Goal: Transaction & Acquisition: Purchase product/service

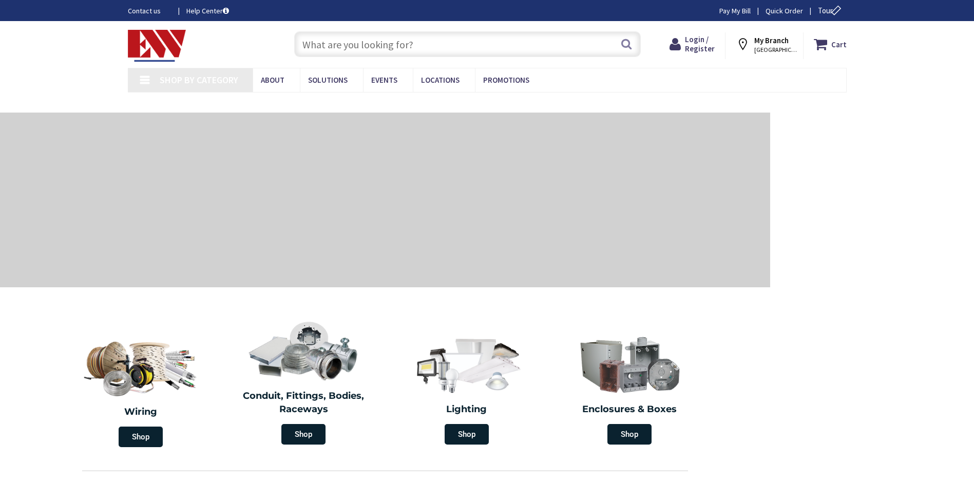
type input "[PERSON_NAME][GEOGRAPHIC_DATA], [GEOGRAPHIC_DATA]"
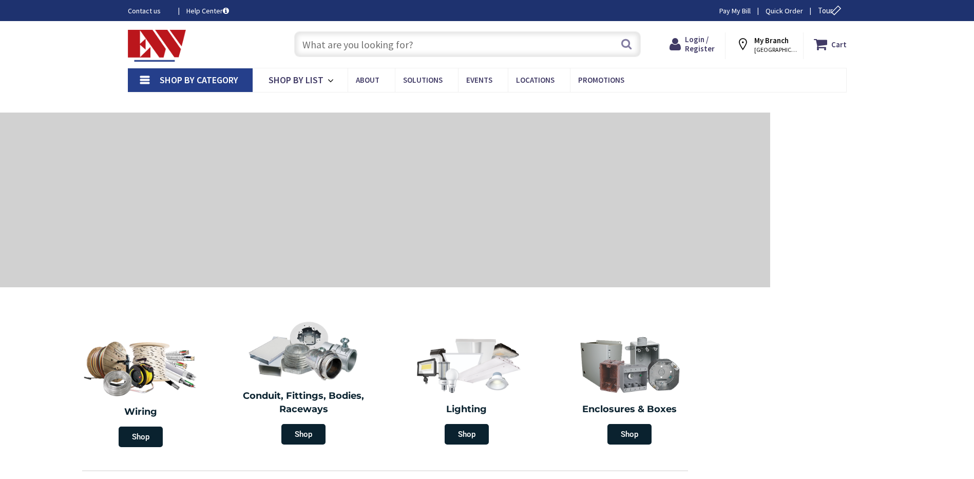
click at [327, 47] on input "text" at bounding box center [467, 44] width 347 height 26
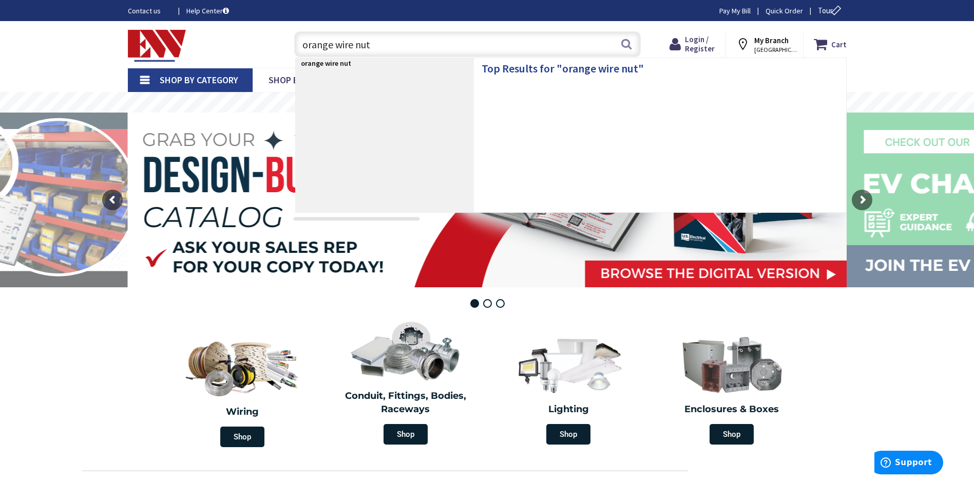
type input "orange wire nuts"
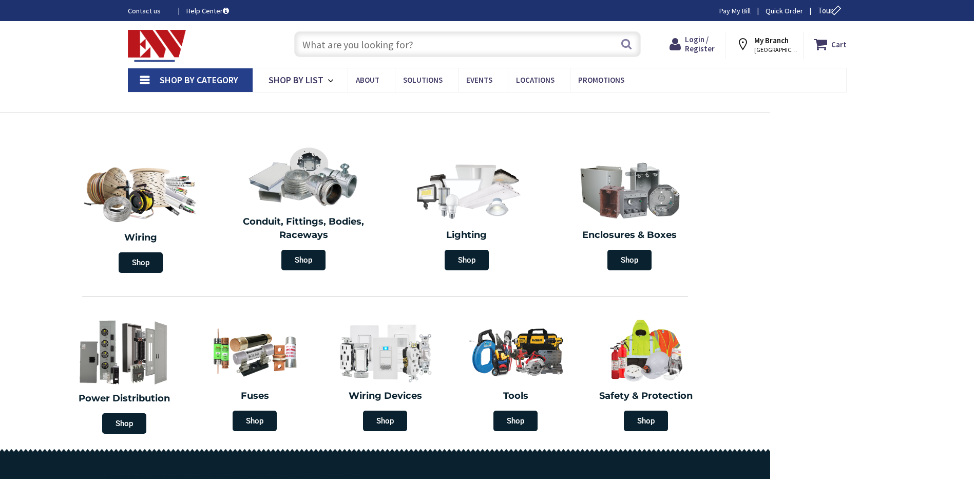
scroll to position [1238, 0]
